Goal: Complete application form: Complete application form

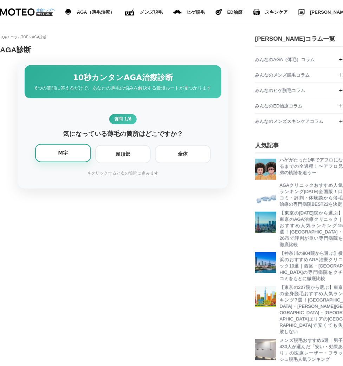
scroll to position [916, 343]
click at [56, 156] on div "M字" at bounding box center [62, 153] width 47 height 6
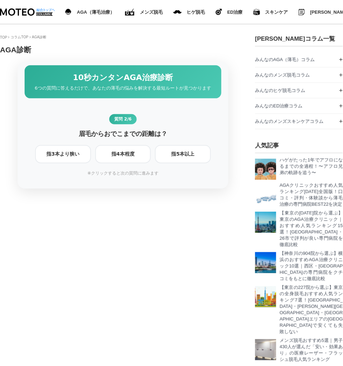
click at [56, 157] on div "指3本より狭い" at bounding box center [62, 154] width 47 height 6
click at [56, 157] on div "1ヶ月以内" at bounding box center [55, 154] width 32 height 6
click at [56, 157] on div "70キロ未満" at bounding box center [55, 154] width 32 height 6
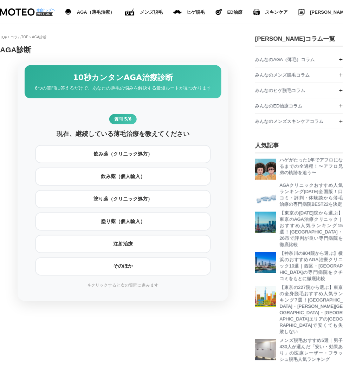
click at [56, 157] on div "飲み薬（クリニック処方）" at bounding box center [122, 154] width 167 height 6
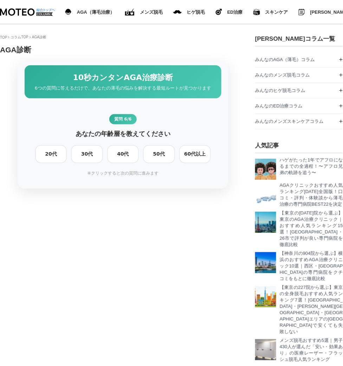
click at [56, 157] on div "20代" at bounding box center [50, 154] width 23 height 6
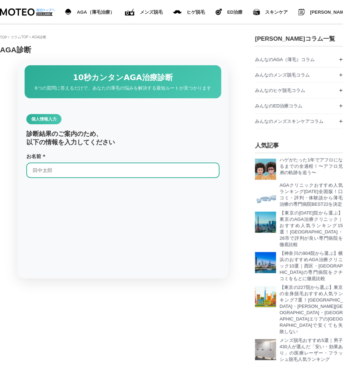
click at [60, 178] on input "text" at bounding box center [122, 170] width 193 height 15
type input "[PERSON_NAME]"
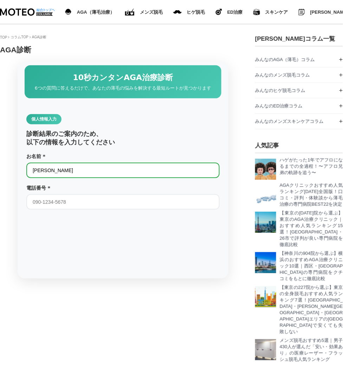
click at [102, 208] on input "tel" at bounding box center [122, 201] width 193 height 15
type input "09098801311"
type input "[EMAIL_ADDRESS][DOMAIN_NAME]"
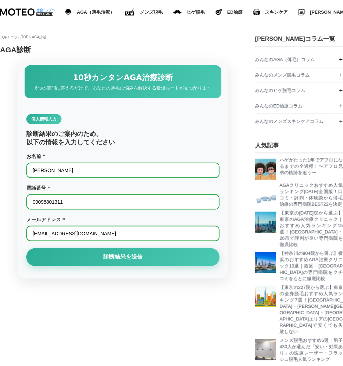
click at [98, 266] on button "診断結果を送信" at bounding box center [122, 257] width 193 height 18
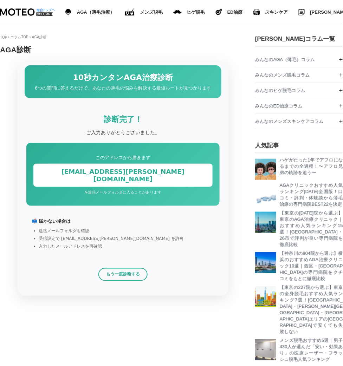
click at [116, 279] on button "もう一度診断する" at bounding box center [122, 274] width 49 height 13
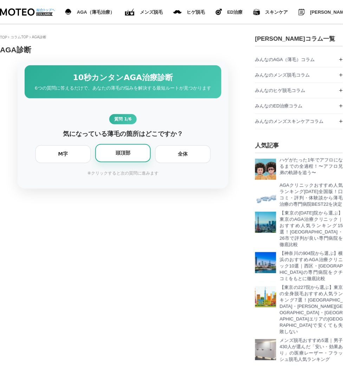
click at [123, 156] on div "頭頂部" at bounding box center [122, 153] width 47 height 6
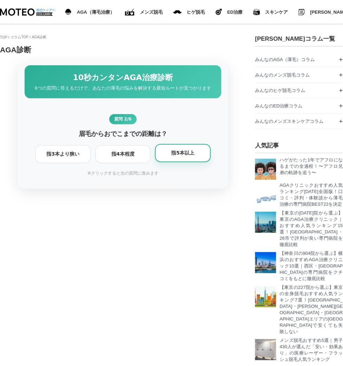
click at [194, 156] on div "指5本以上" at bounding box center [182, 153] width 47 height 6
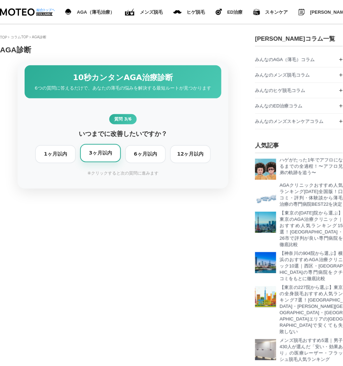
click at [112, 156] on div "3ヶ月以内" at bounding box center [100, 153] width 32 height 6
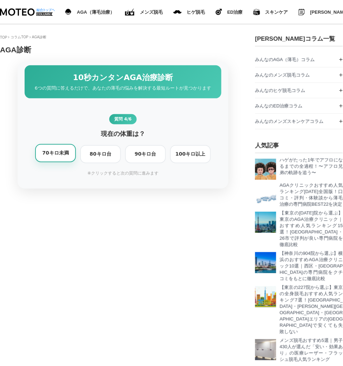
click at [46, 156] on div "70キロ未満" at bounding box center [55, 153] width 32 height 6
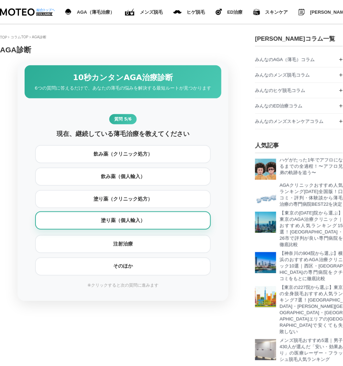
click at [150, 224] on div "塗り薬（個人輸入）" at bounding box center [122, 220] width 167 height 6
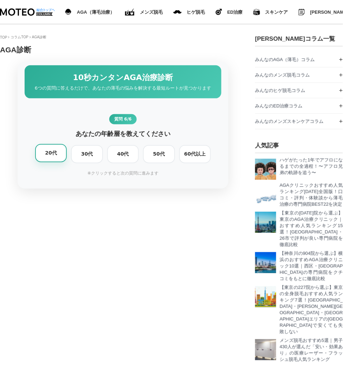
click at [56, 156] on div "20代" at bounding box center [50, 153] width 23 height 6
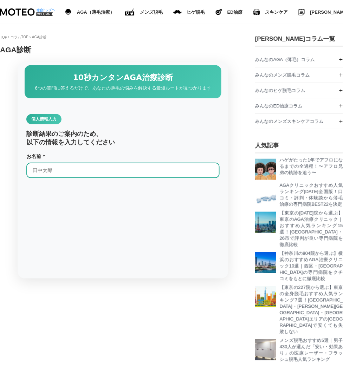
click at [71, 171] on input "text" at bounding box center [122, 170] width 193 height 15
type input "[PERSON_NAME]"
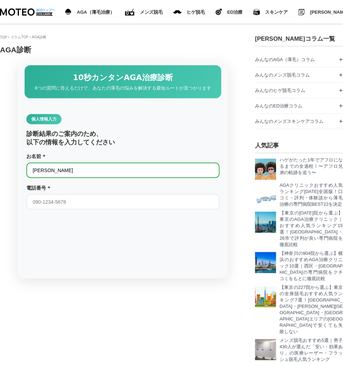
click at [99, 210] on input "tel" at bounding box center [122, 201] width 193 height 15
type input "08049789191"
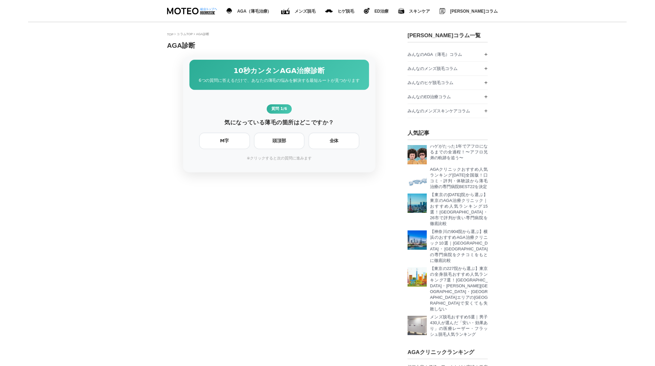
scroll to position [916, 351]
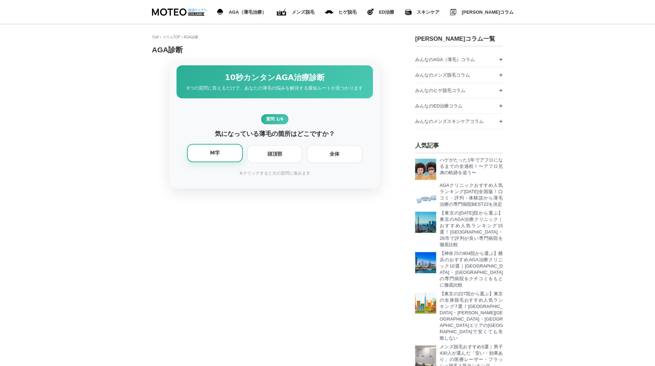
click at [218, 156] on div "M字" at bounding box center [214, 153] width 47 height 6
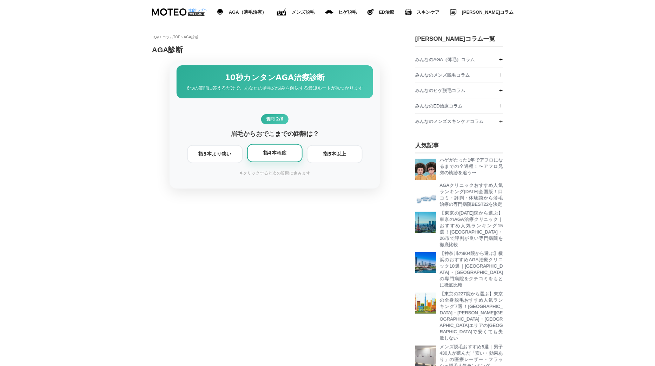
click at [292, 156] on div "指4本程度" at bounding box center [275, 153] width 47 height 6
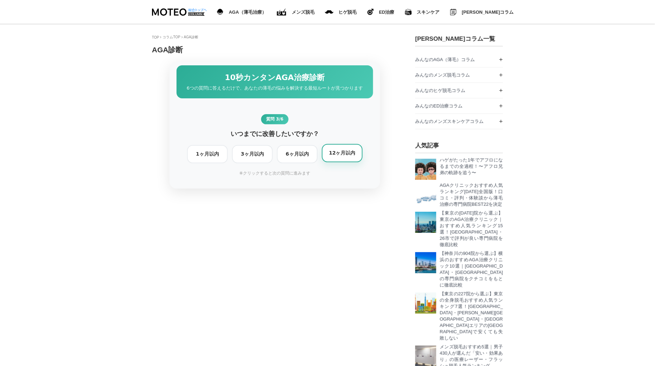
click at [331, 156] on div "12ヶ月以内" at bounding box center [342, 153] width 32 height 6
click at [305, 156] on div "90キロ台" at bounding box center [297, 153] width 32 height 6
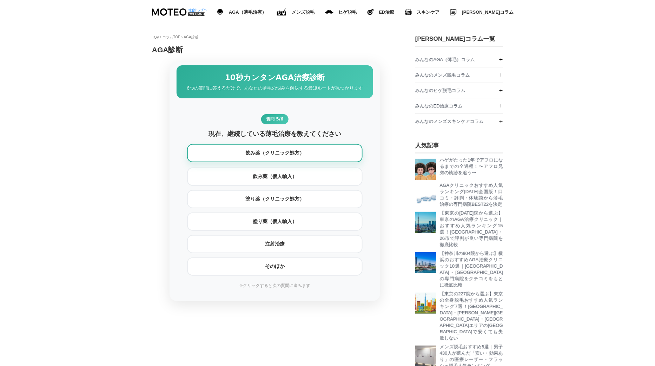
click at [252, 156] on div "飲み薬（クリニック処方）" at bounding box center [274, 153] width 167 height 6
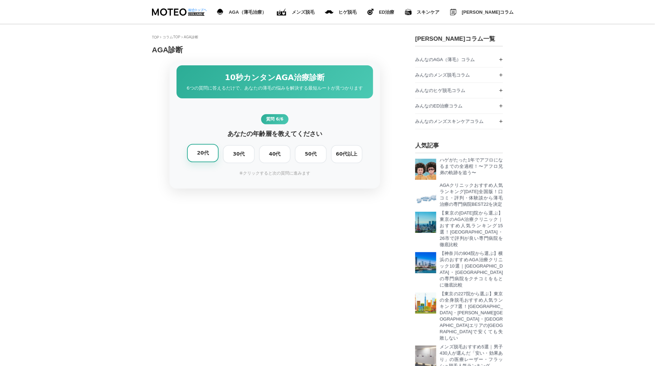
click at [211, 156] on div "20代" at bounding box center [202, 153] width 23 height 6
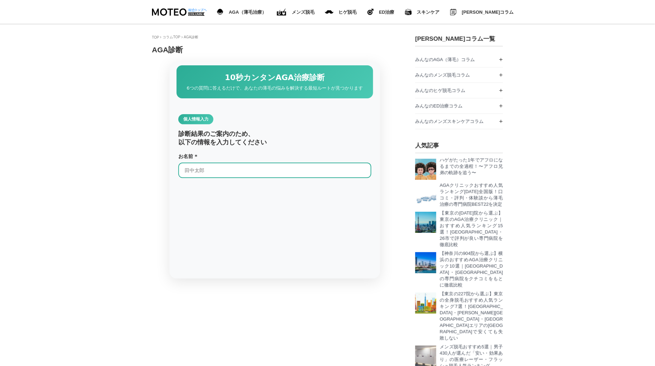
click at [222, 177] on input "text" at bounding box center [274, 170] width 193 height 15
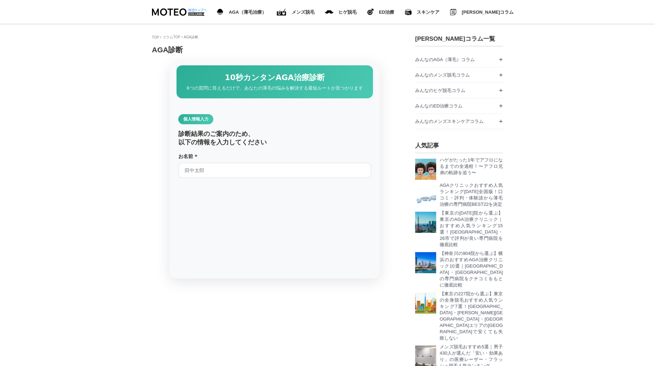
click at [200, 142] on div "診断結果のご案内のため、 以下の情報を入力してください" at bounding box center [274, 138] width 193 height 17
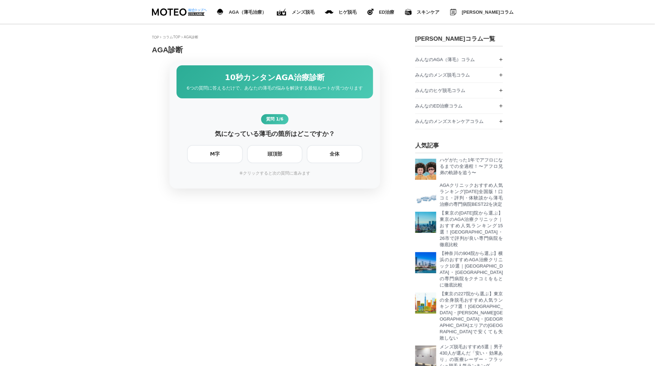
scroll to position [916, 351]
click at [278, 156] on div "頭頂部" at bounding box center [275, 153] width 47 height 6
click at [223, 156] on div "指3本より狭い" at bounding box center [214, 153] width 47 height 6
click at [349, 156] on div "12ヶ月以内" at bounding box center [342, 153] width 32 height 6
click at [249, 156] on div "80キロ台" at bounding box center [252, 153] width 32 height 6
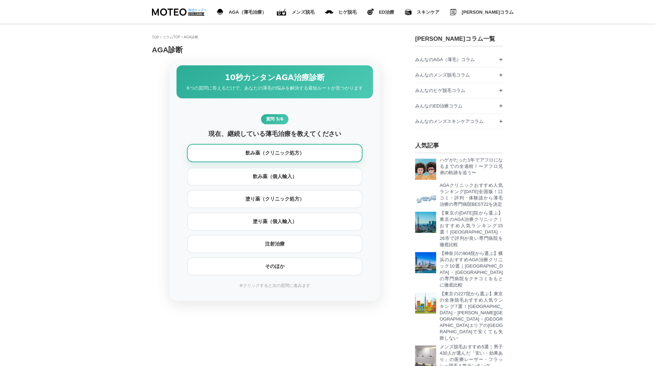
click at [284, 156] on div "飲み薬（クリニック処方）" at bounding box center [274, 153] width 167 height 6
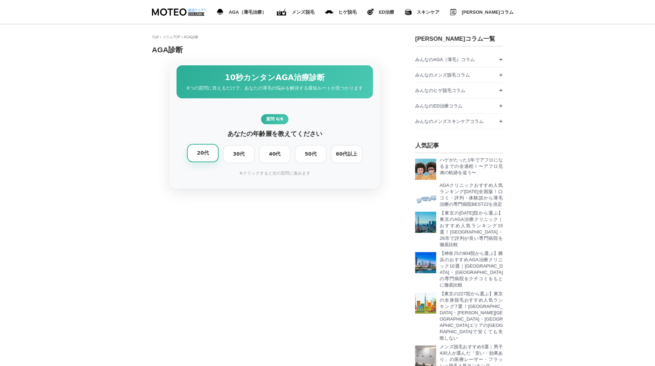
click at [210, 156] on div "20代" at bounding box center [202, 153] width 23 height 6
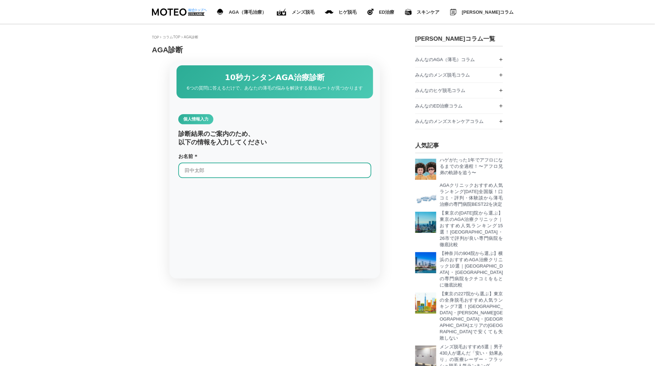
click at [248, 176] on input "text" at bounding box center [274, 170] width 193 height 15
type input "[PERSON_NAME]"
click at [250, 210] on input "tel" at bounding box center [274, 201] width 193 height 15
type input "09098801311"
type input "[EMAIL_ADDRESS][DOMAIN_NAME]"
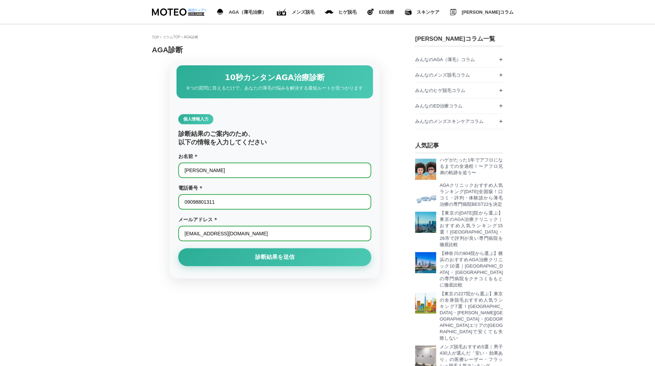
click at [237, 251] on div "個人情報入力 診断結果のご案内のため、 以下の情報を入力してください お名前 * 沖盛束紗 お名前を入力してください 電話番号 * 09098801311 正…" at bounding box center [275, 191] width 211 height 175
click at [243, 266] on button "診断結果を送信" at bounding box center [274, 257] width 193 height 18
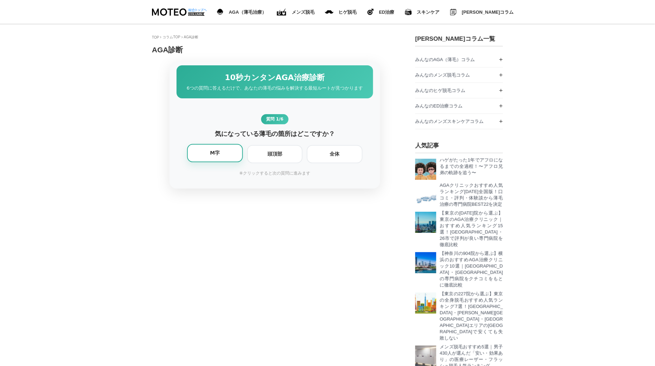
scroll to position [916, 351]
click at [229, 156] on div "M字" at bounding box center [214, 153] width 47 height 6
click at [229, 156] on div "指3本より狭い" at bounding box center [214, 154] width 47 height 6
click at [229, 156] on div "1ヶ月以内 3ヶ月以内 6ヶ月以内 12ヶ月以内" at bounding box center [275, 154] width 176 height 18
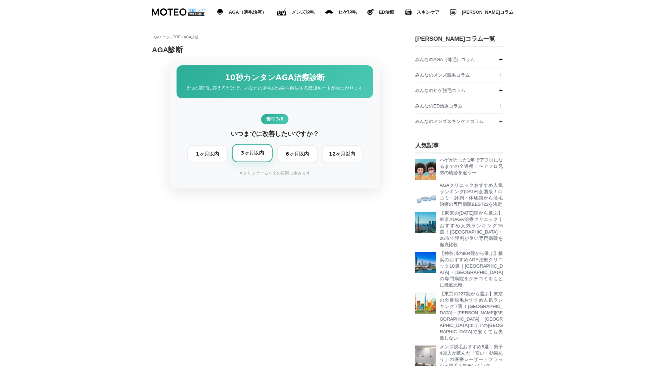
click at [245, 156] on div "3ヶ月以内" at bounding box center [252, 153] width 32 height 6
click at [245, 157] on div "80キロ台" at bounding box center [252, 154] width 32 height 6
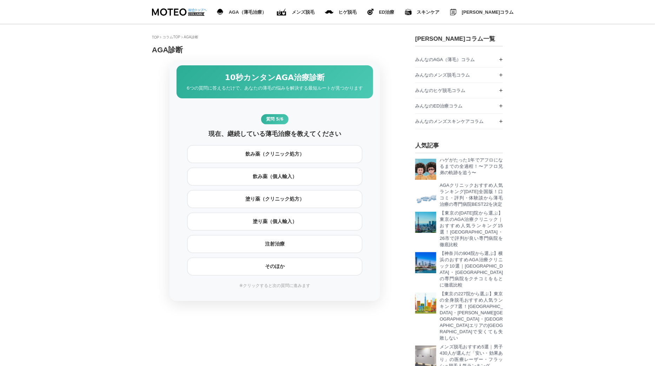
click at [245, 157] on div "飲み薬（クリニック処方）" at bounding box center [274, 154] width 167 height 6
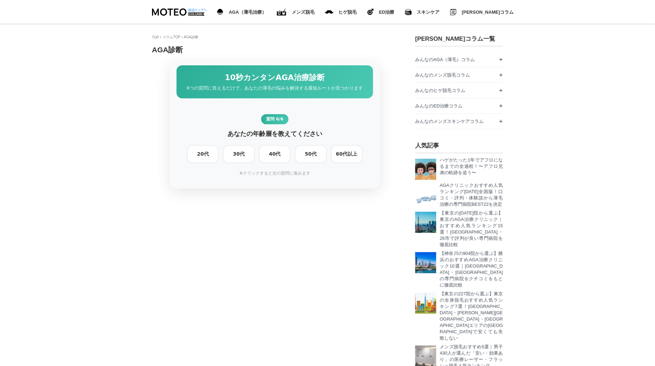
click at [245, 157] on div "30代" at bounding box center [238, 154] width 23 height 6
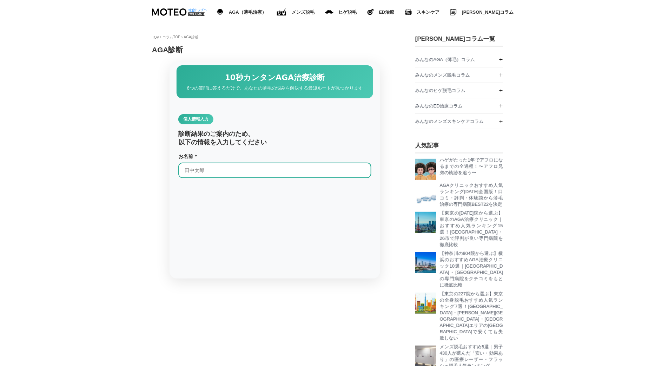
click at [248, 176] on input "text" at bounding box center [274, 170] width 193 height 15
type input "[PERSON_NAME]"
click at [245, 210] on input "tel" at bounding box center [274, 201] width 193 height 15
type input "08049789191"
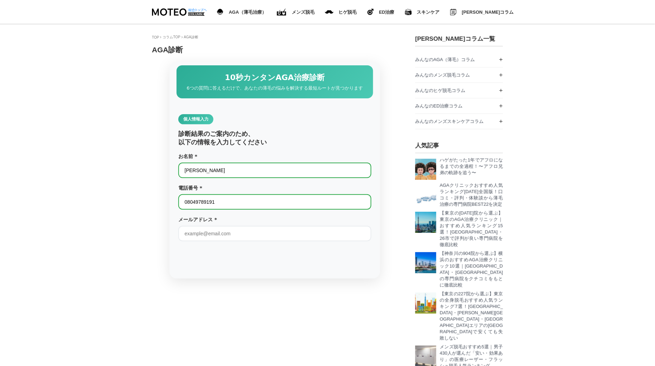
click at [213, 240] on input "email" at bounding box center [274, 233] width 193 height 15
type input "[EMAIL_ADDRESS][DOMAIN_NAME]"
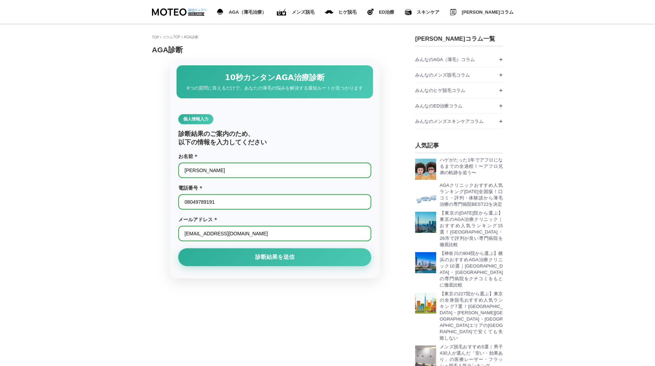
click at [253, 266] on button "診断結果を送信" at bounding box center [274, 257] width 193 height 18
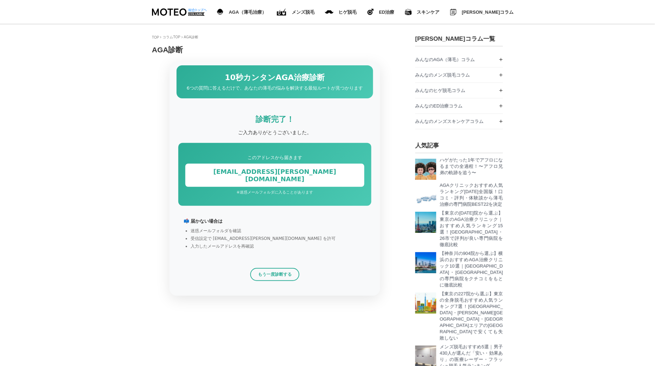
click at [276, 278] on button "もう一度診断する" at bounding box center [274, 274] width 49 height 13
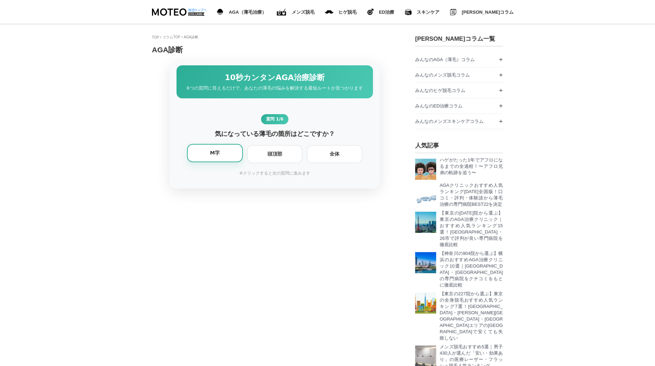
click at [231, 162] on div "M字" at bounding box center [215, 153] width 56 height 18
click at [231, 163] on div "指3本より狭い" at bounding box center [215, 154] width 56 height 18
click at [231, 163] on div "1ヶ月以内 3ヶ月以内 6ヶ月以内 12ヶ月以内" at bounding box center [275, 154] width 176 height 18
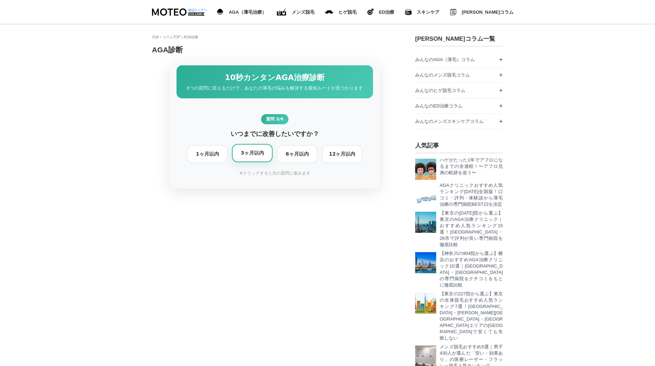
click at [263, 156] on div "3ヶ月以内" at bounding box center [252, 153] width 32 height 6
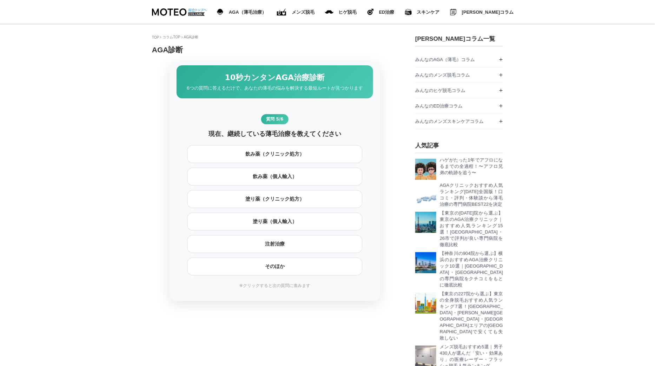
click at [263, 157] on div "飲み薬（クリニック処方）" at bounding box center [274, 154] width 167 height 6
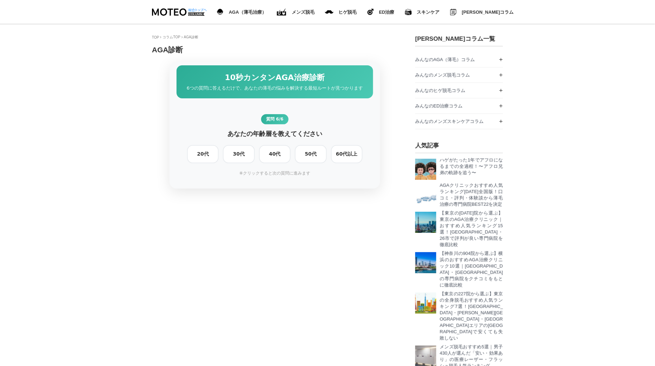
click at [263, 157] on div "40代" at bounding box center [274, 154] width 23 height 6
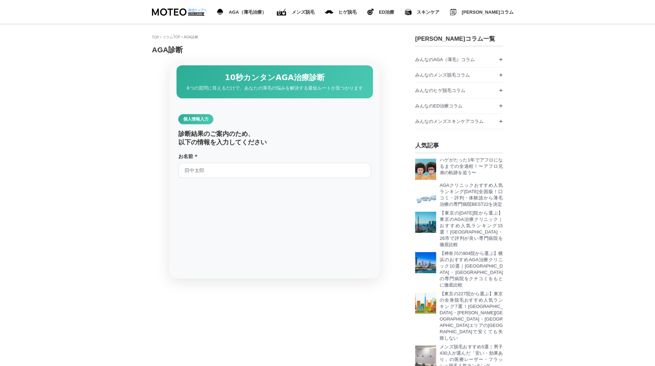
click at [263, 159] on label "お名前 *" at bounding box center [274, 157] width 193 height 6
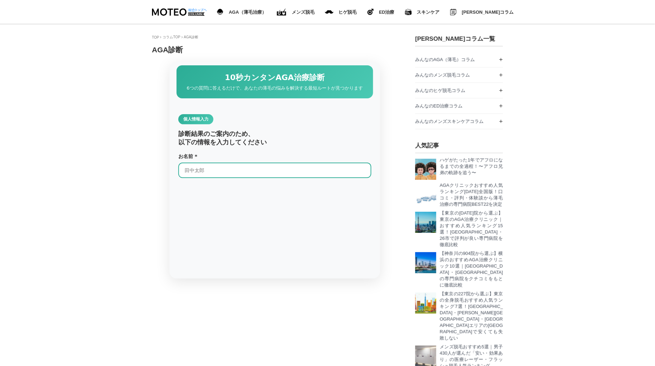
click at [256, 174] on input "text" at bounding box center [274, 170] width 193 height 15
type input "[PERSON_NAME]"
click at [250, 210] on input "tel" at bounding box center [274, 201] width 193 height 15
type input "09098801311"
type input "[EMAIL_ADDRESS][DOMAIN_NAME]"
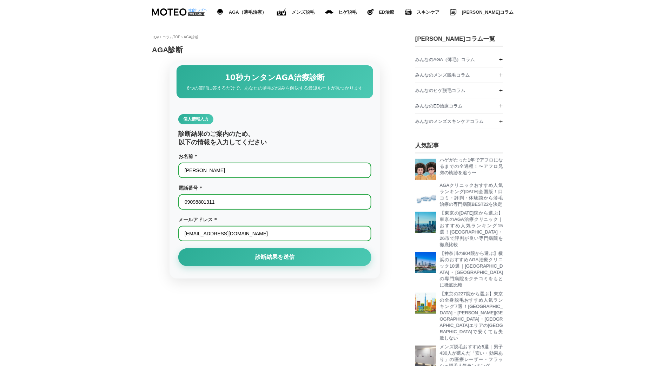
click at [248, 241] on input "[EMAIL_ADDRESS][DOMAIN_NAME]" at bounding box center [274, 233] width 193 height 15
click at [192, 265] on button "診断結果を送信" at bounding box center [274, 257] width 193 height 18
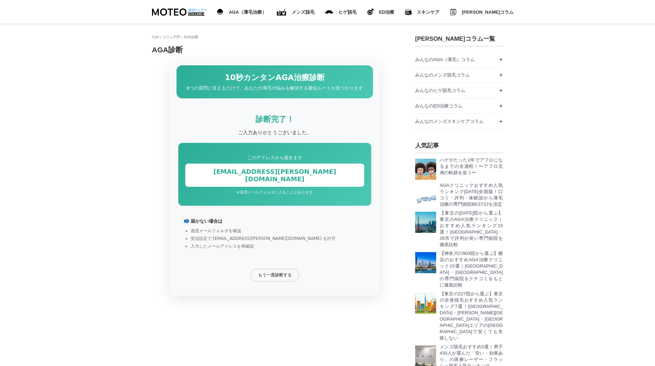
click at [275, 174] on div "[EMAIL_ADDRESS][PERSON_NAME][DOMAIN_NAME]" at bounding box center [274, 175] width 179 height 23
click at [276, 281] on button "もう一度診断する" at bounding box center [274, 274] width 49 height 13
